Goal: Information Seeking & Learning: Learn about a topic

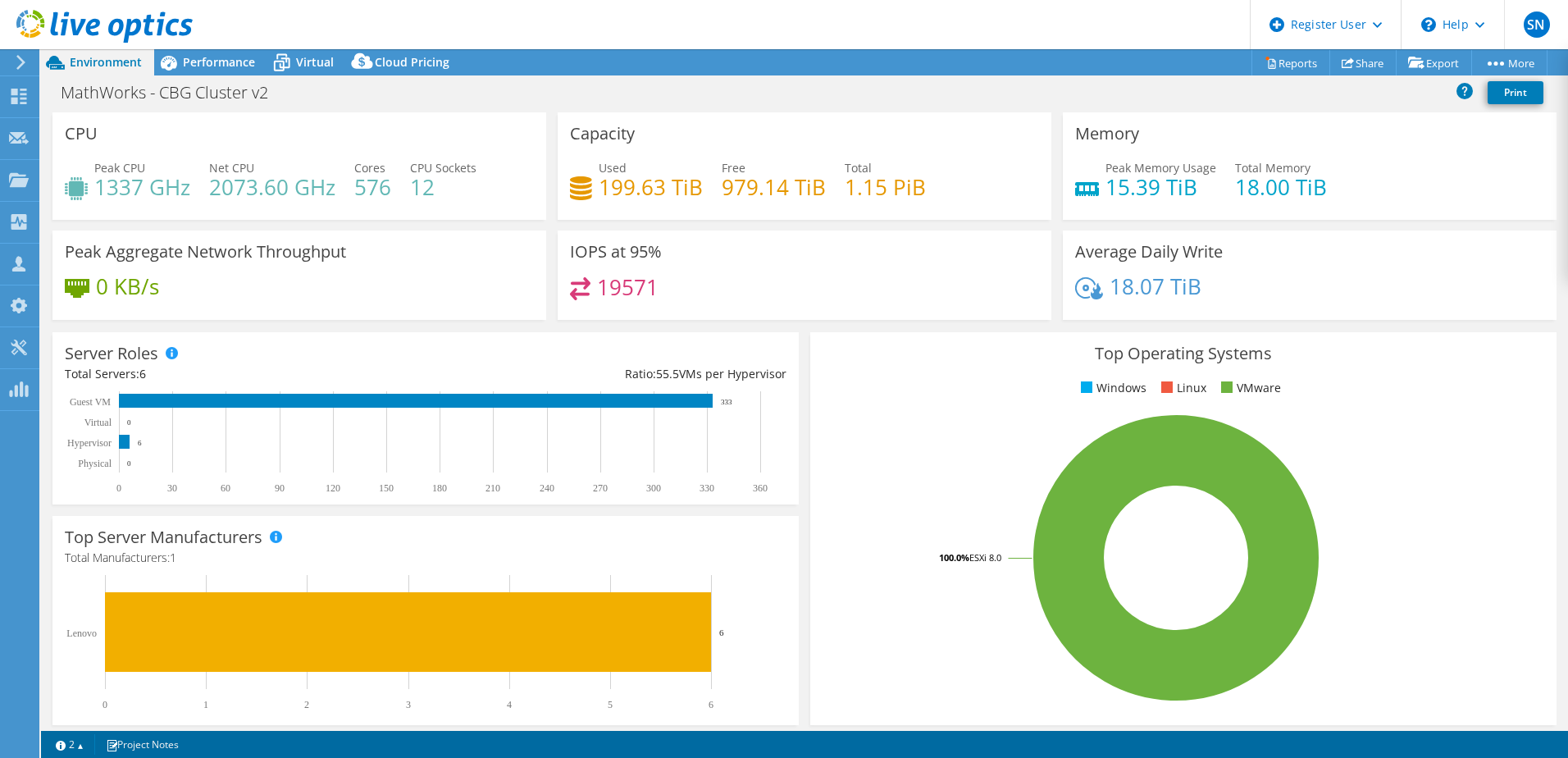
select select "USD"
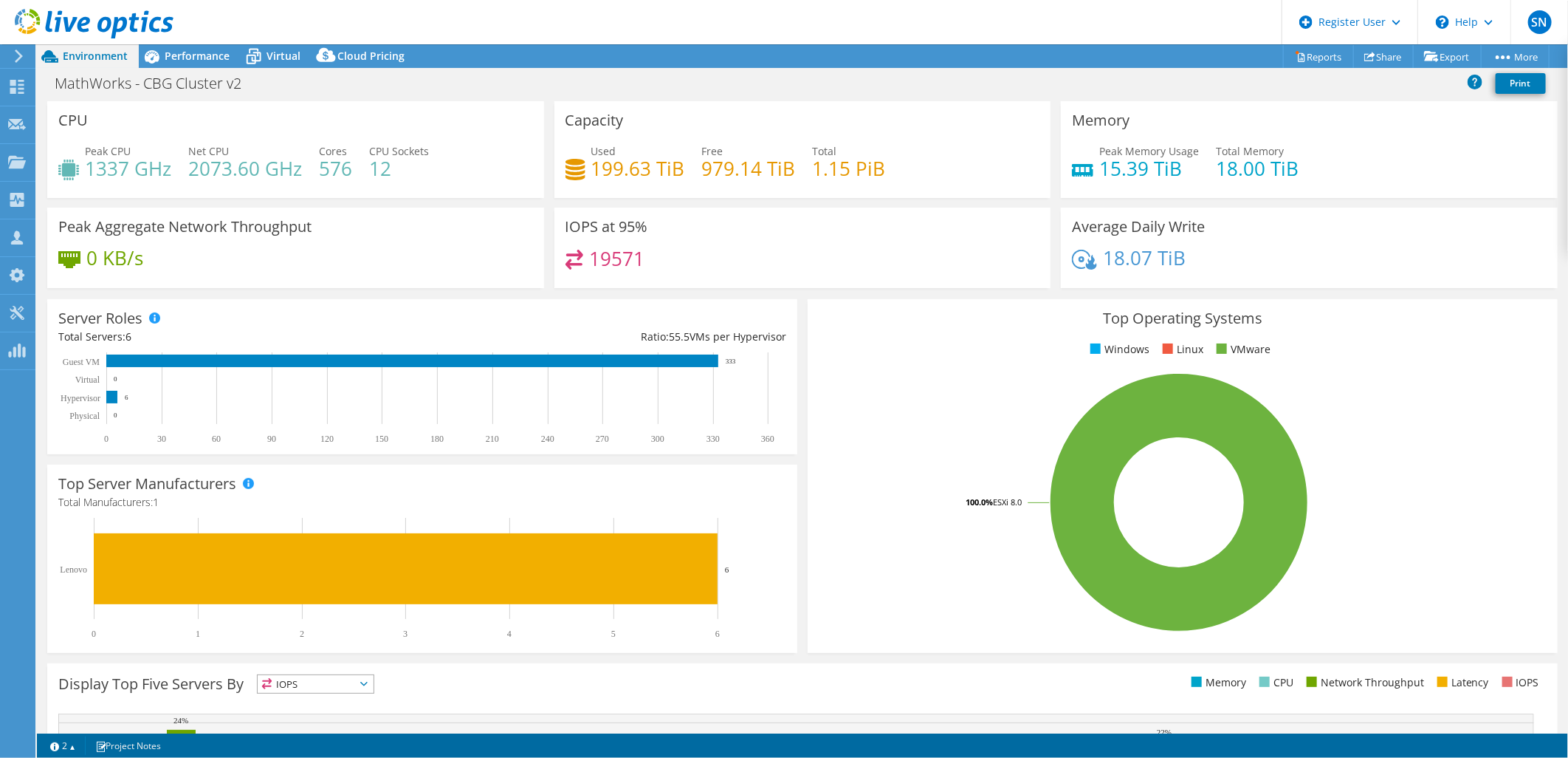
scroll to position [275, 0]
click at [216, 56] on span "Performance" at bounding box center [197, 56] width 65 height 14
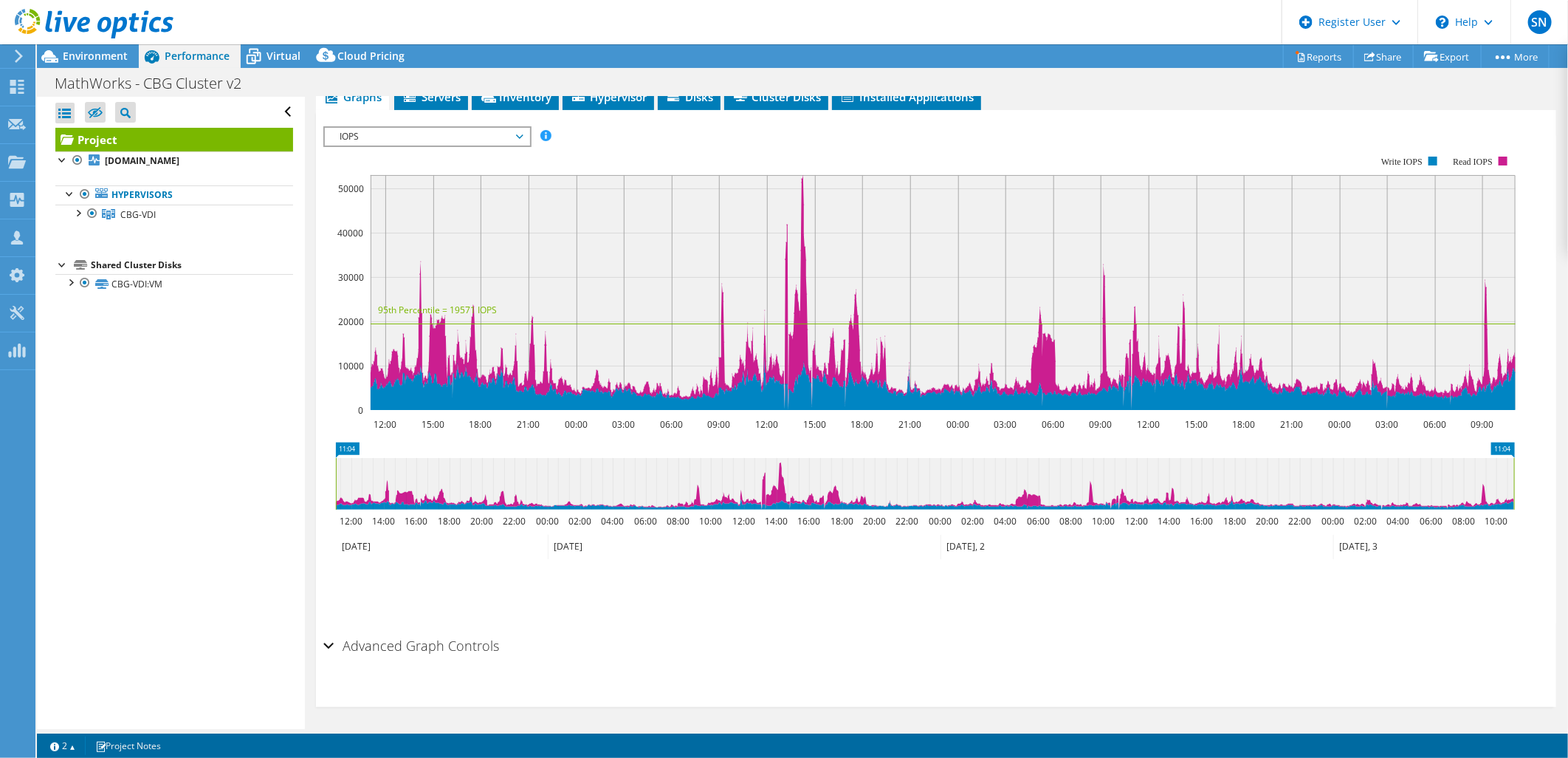
scroll to position [0, 0]
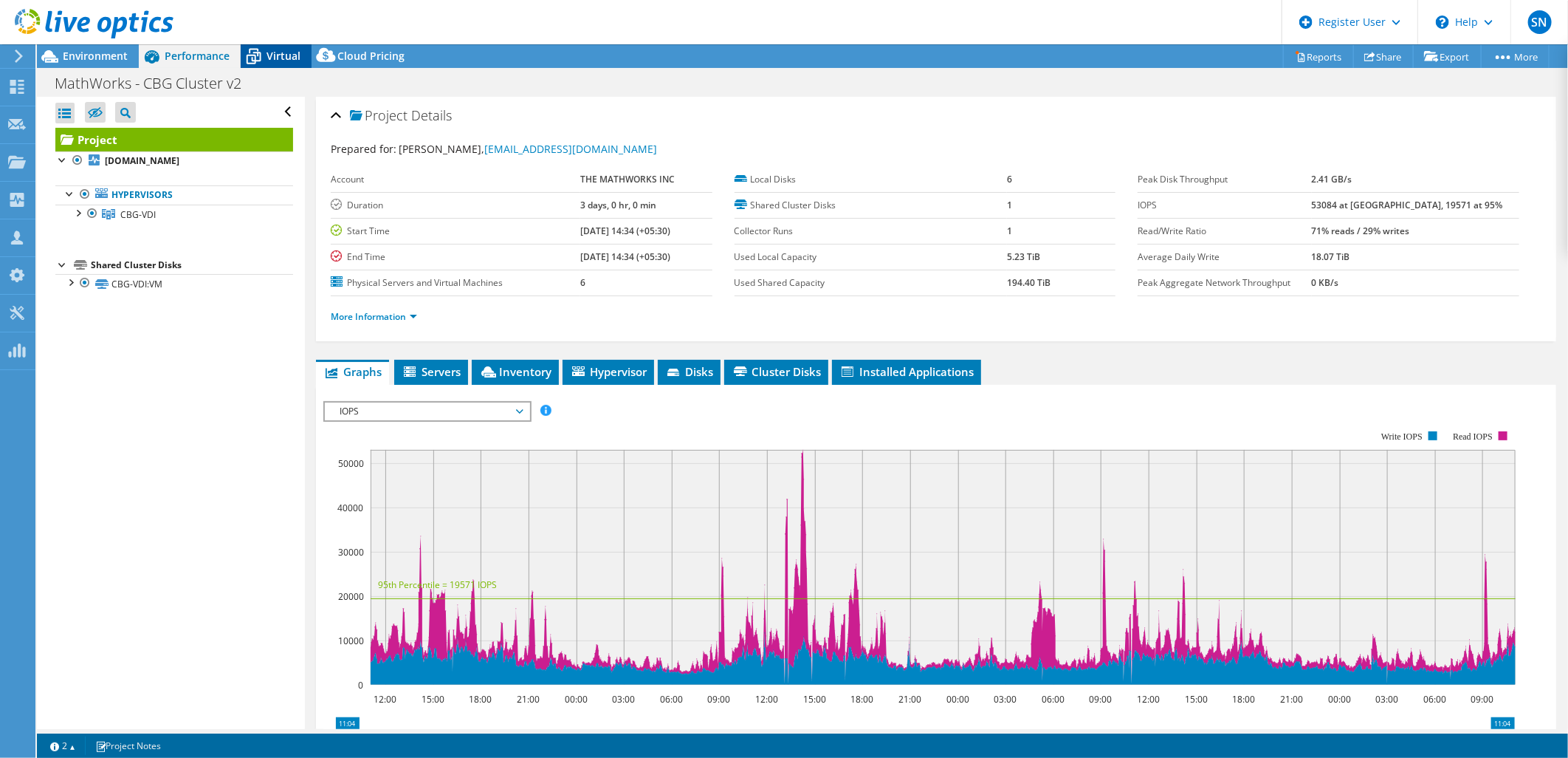
click at [270, 63] on div "Virtual" at bounding box center [276, 56] width 71 height 24
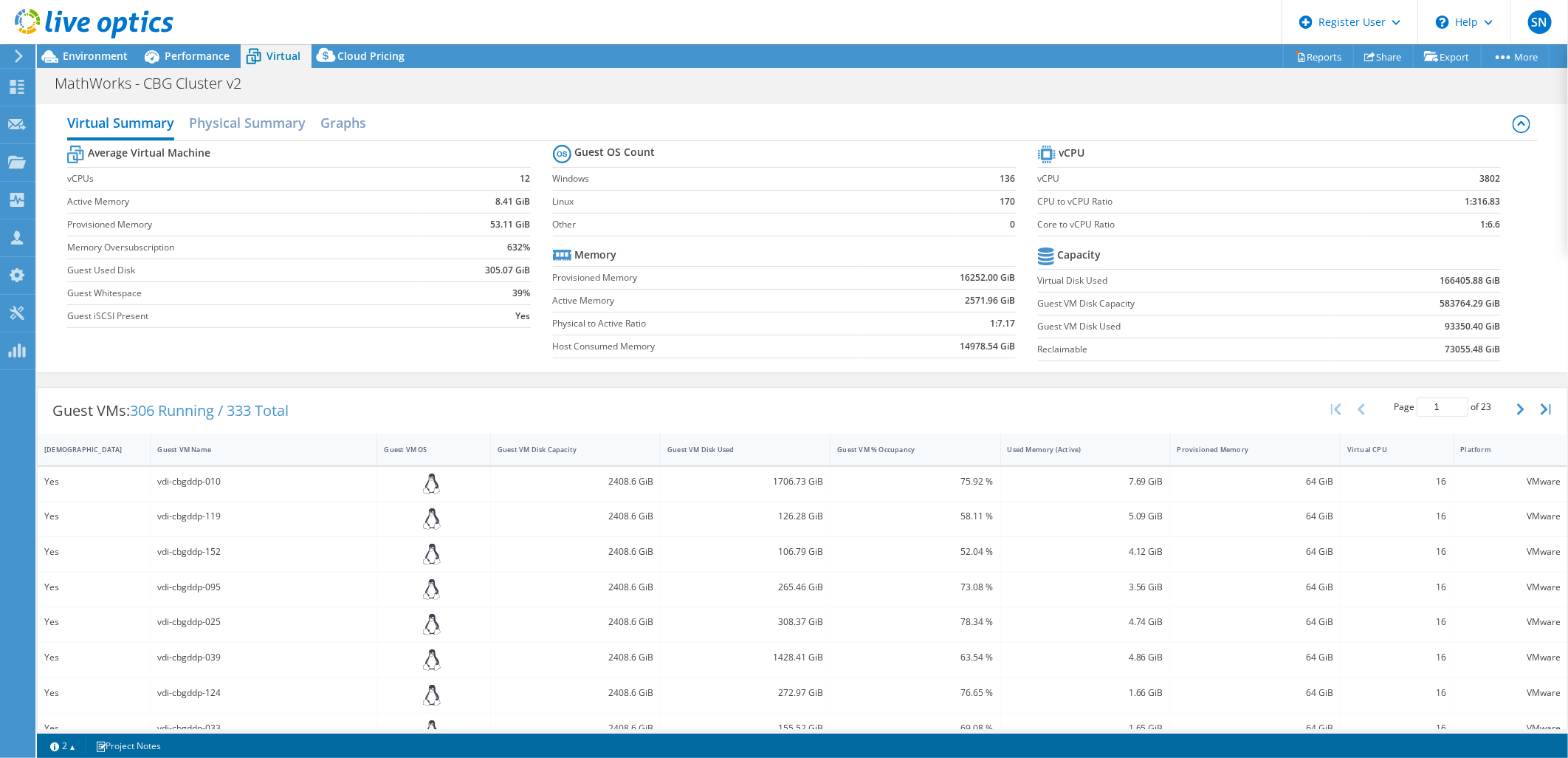
scroll to position [264, 0]
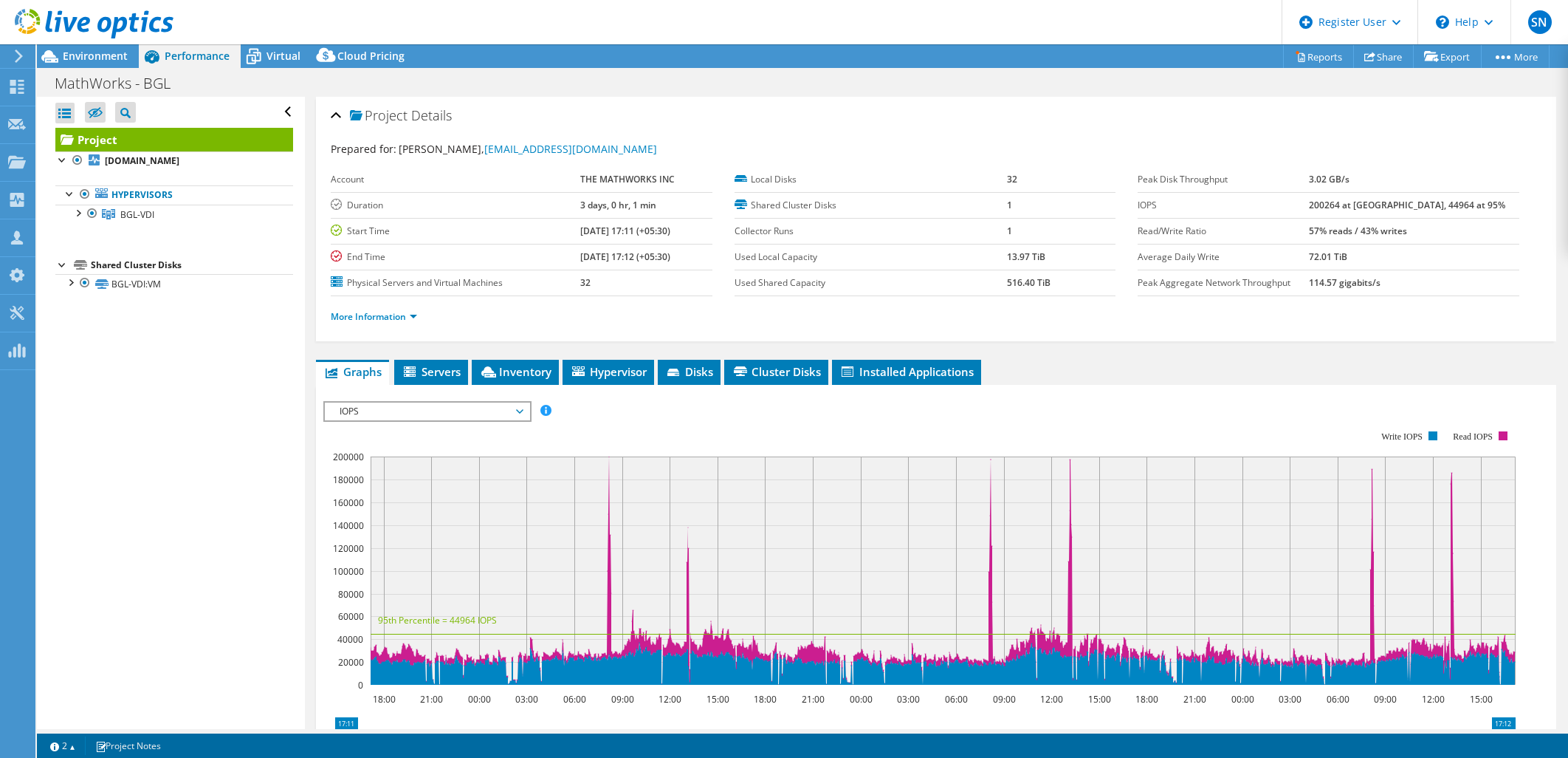
select select "USEast"
select select "USD"
click at [273, 63] on div "Virtual" at bounding box center [276, 56] width 71 height 24
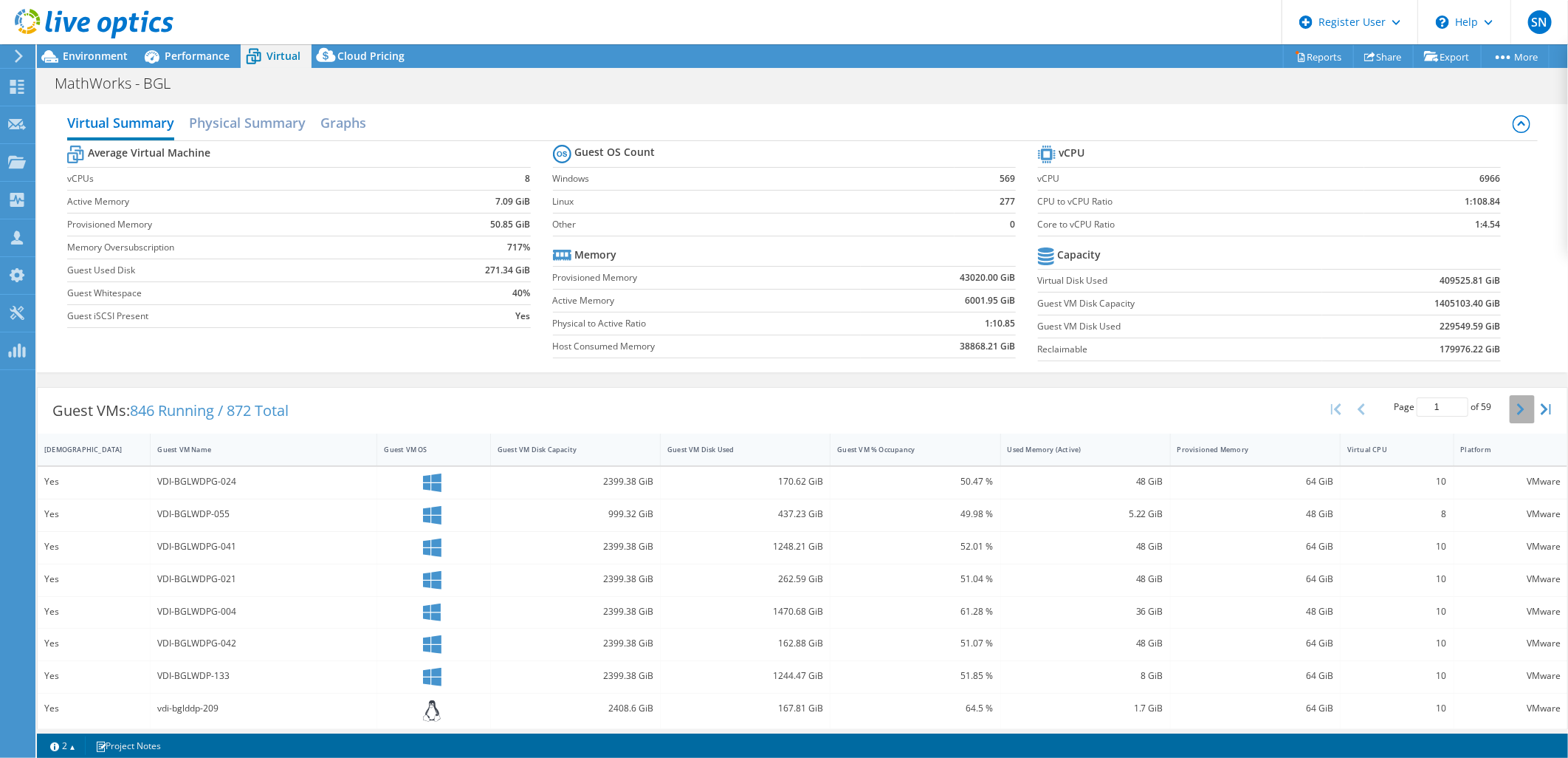
click at [1517, 406] on icon "button" at bounding box center [1520, 409] width 7 height 12
click at [1517, 407] on icon "button" at bounding box center [1520, 409] width 7 height 12
type input "3"
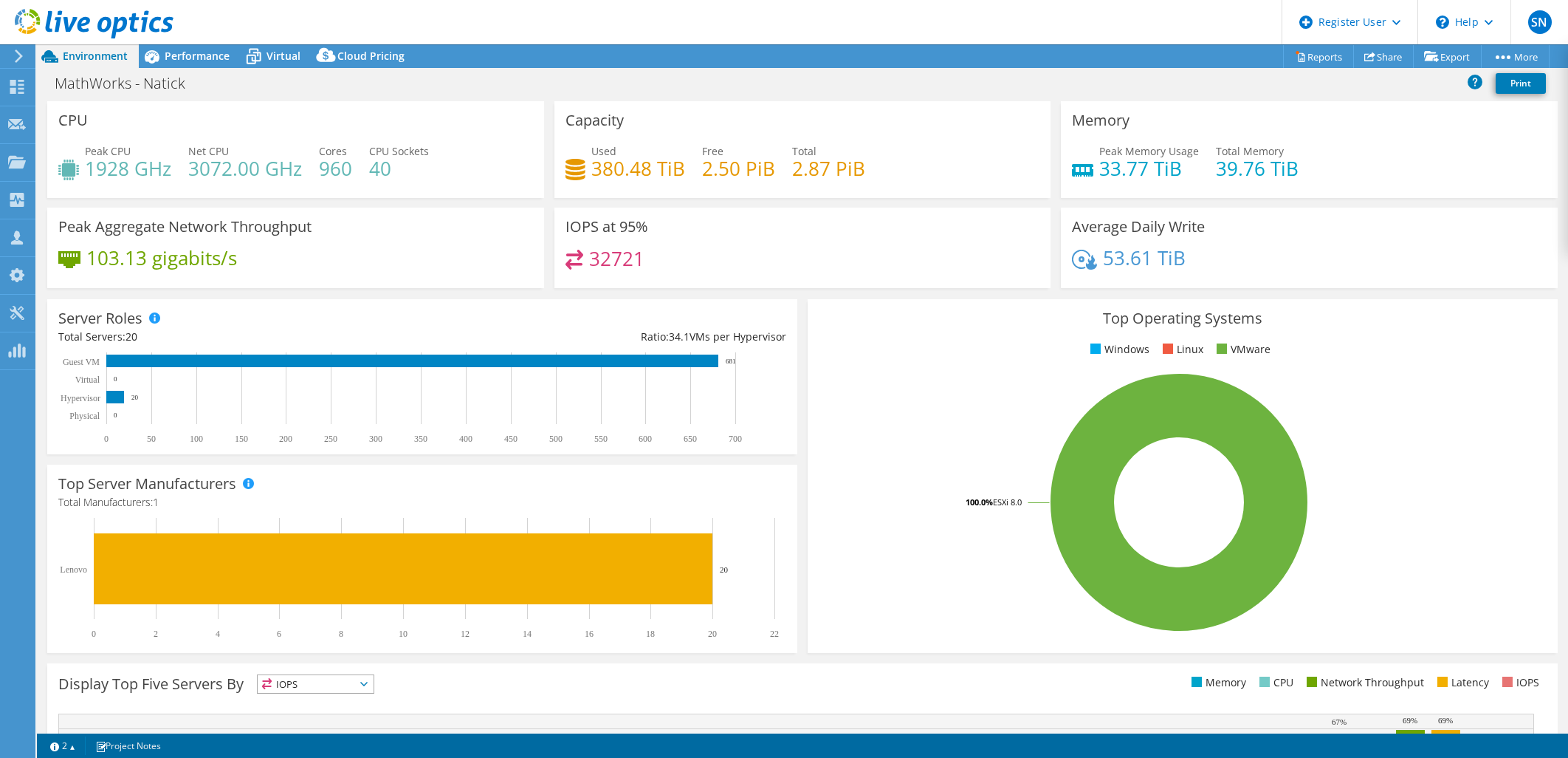
select select "USEast"
select select "USD"
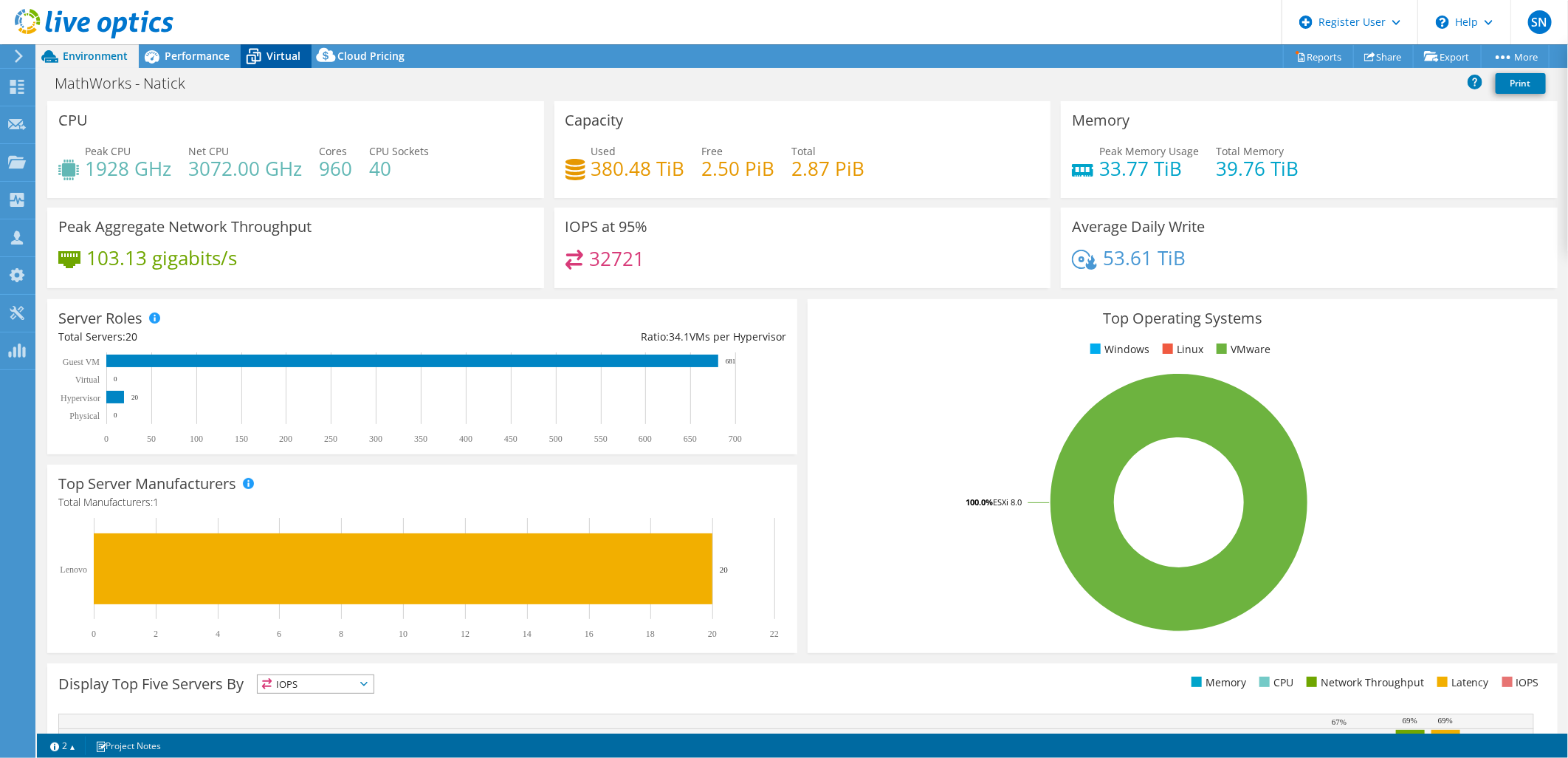
click at [283, 52] on span "Virtual" at bounding box center [283, 56] width 34 height 14
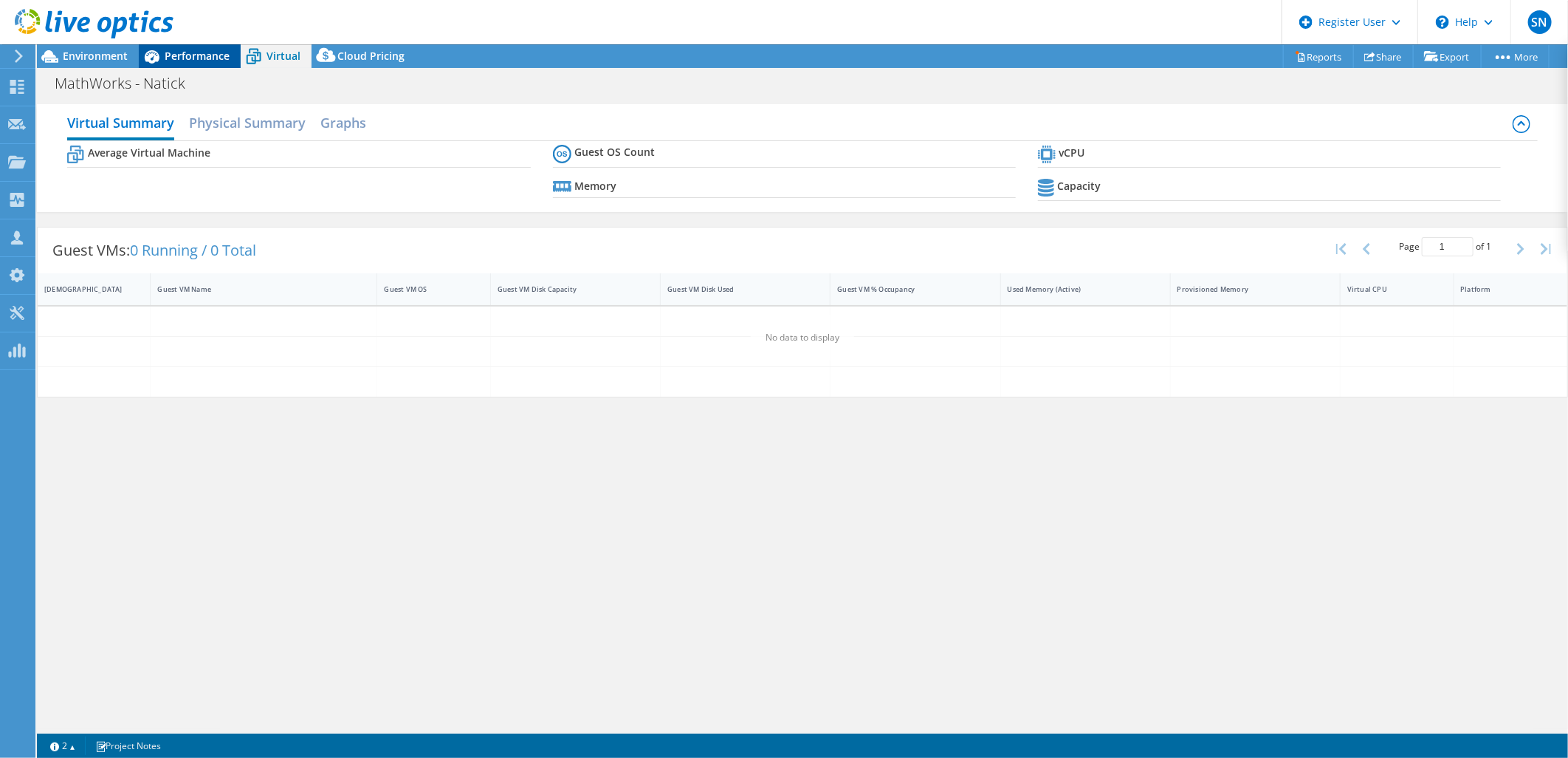
click at [202, 50] on span "Performance" at bounding box center [197, 56] width 65 height 14
